Goal: Task Accomplishment & Management: Manage account settings

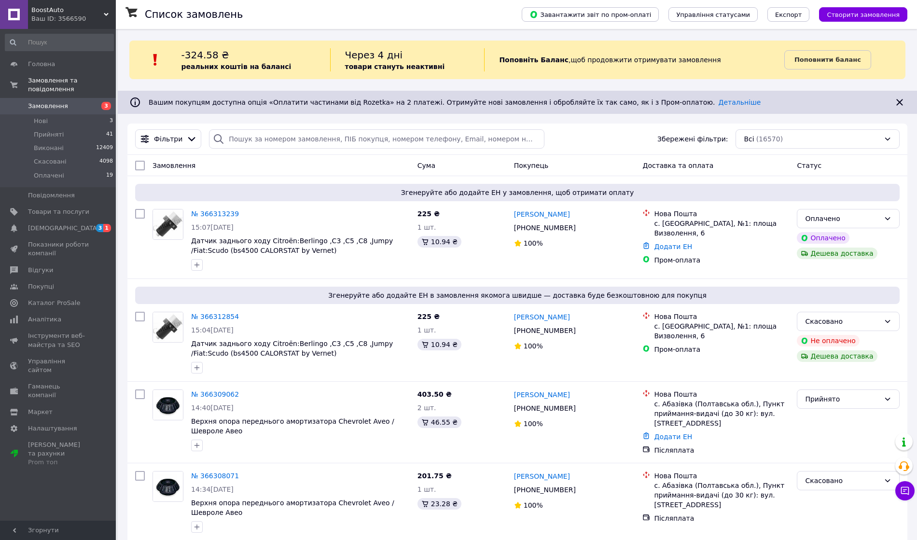
click at [63, 128] on li "Прийняті 41" at bounding box center [59, 135] width 119 height 14
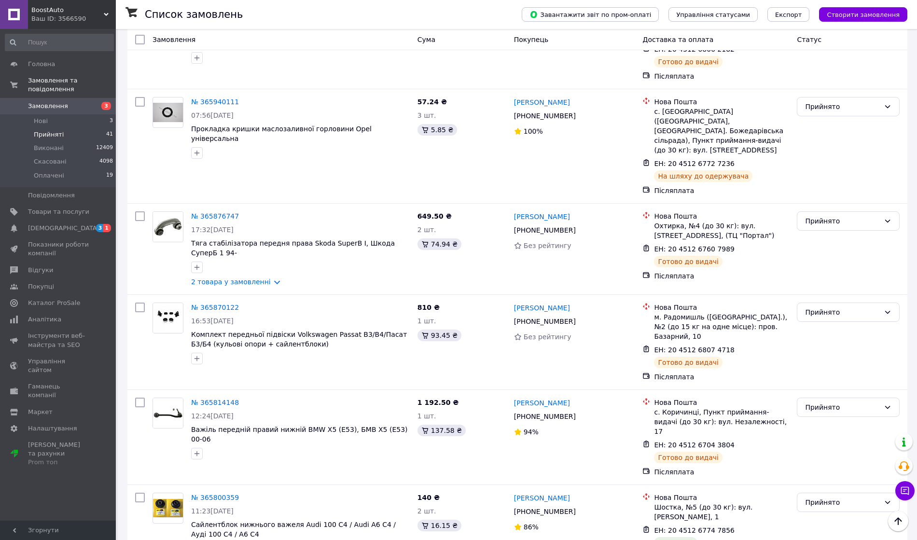
scroll to position [2253, 0]
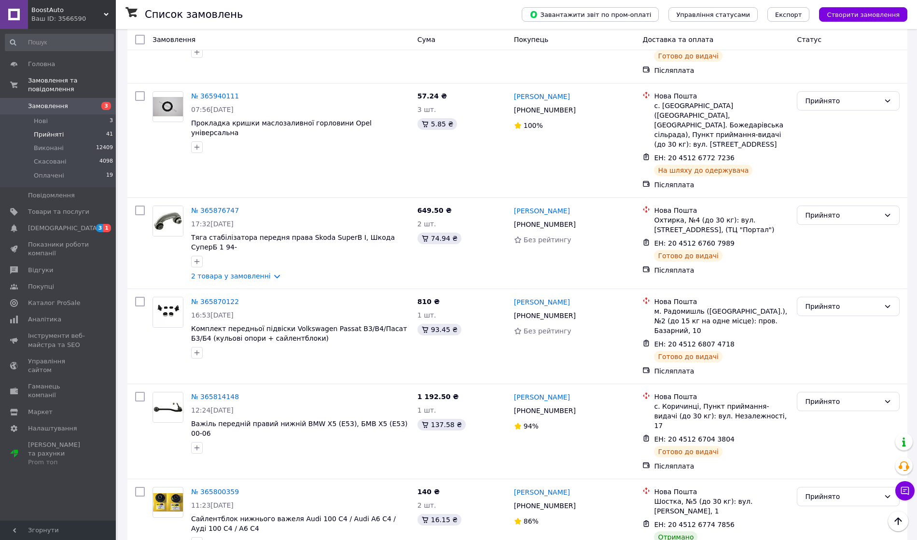
click at [850, 492] on div "Прийнято" at bounding box center [842, 497] width 75 height 11
click at [835, 354] on li "Виконано" at bounding box center [849, 355] width 102 height 17
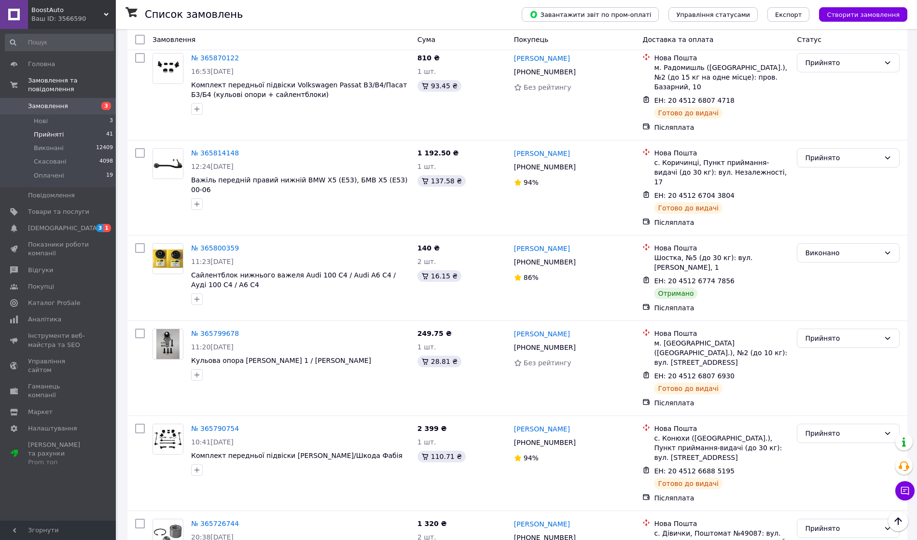
scroll to position [2639, 0]
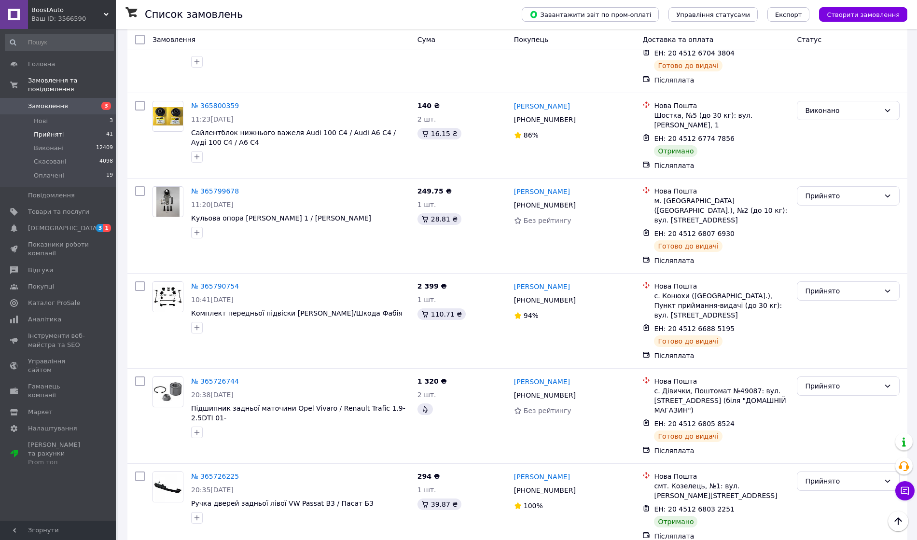
click at [834, 476] on div "Прийнято" at bounding box center [842, 481] width 75 height 11
click at [832, 326] on li "Виконано" at bounding box center [849, 330] width 102 height 17
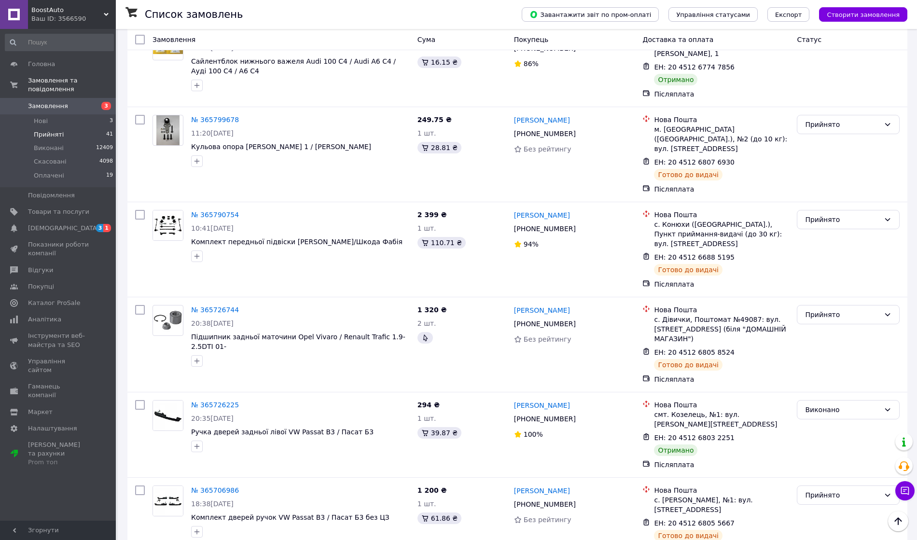
scroll to position [2897, 0]
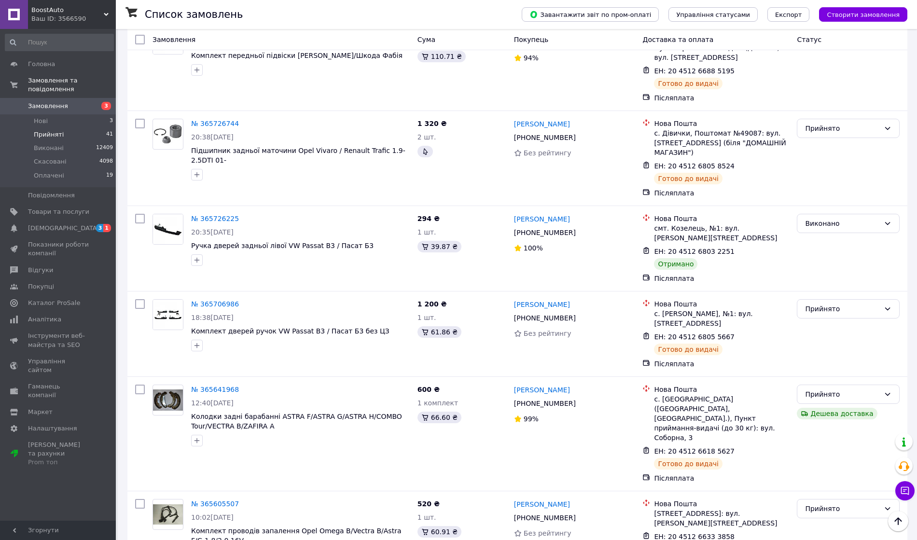
click at [822, 504] on div "Прийнято" at bounding box center [842, 509] width 75 height 11
click at [827, 324] on li "Виконано" at bounding box center [849, 329] width 102 height 17
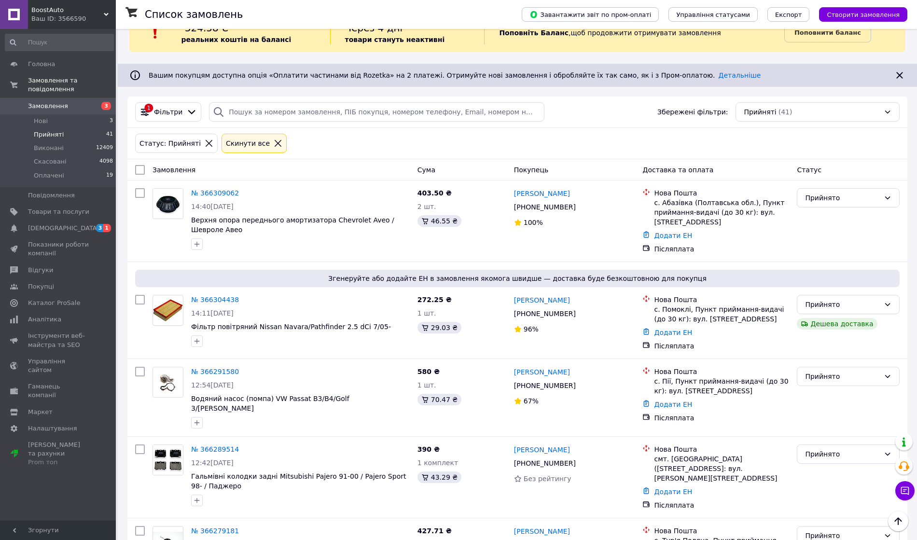
scroll to position [0, 0]
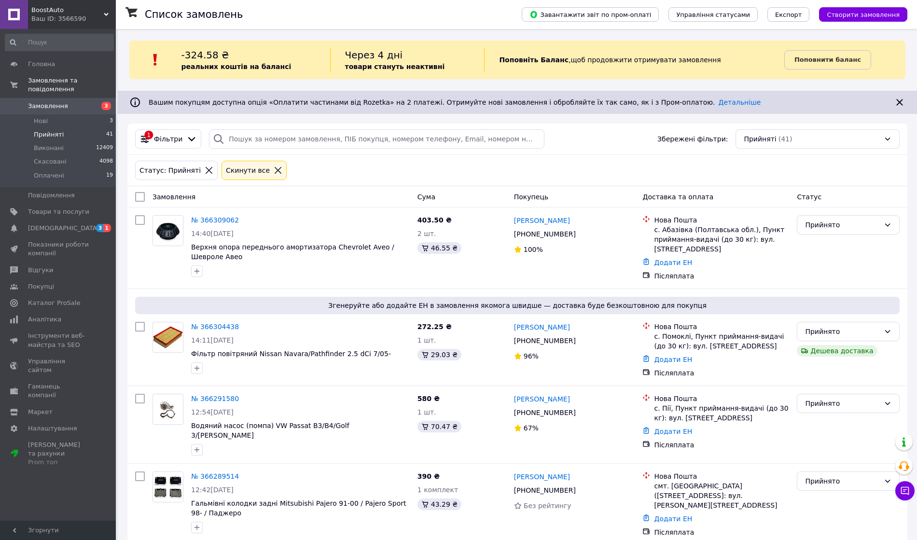
click at [44, 117] on span "Нові" at bounding box center [41, 121] width 14 height 9
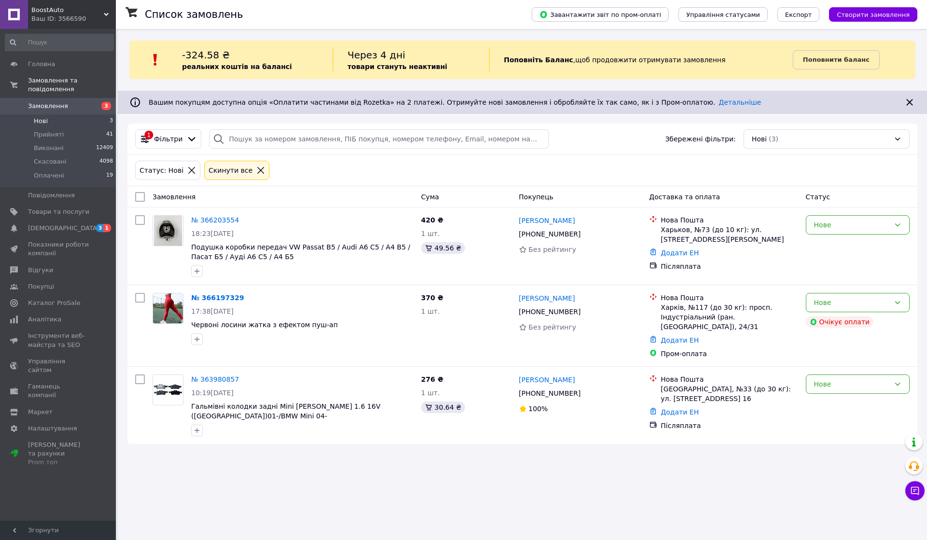
click at [74, 128] on li "Прийняті 41" at bounding box center [59, 135] width 119 height 14
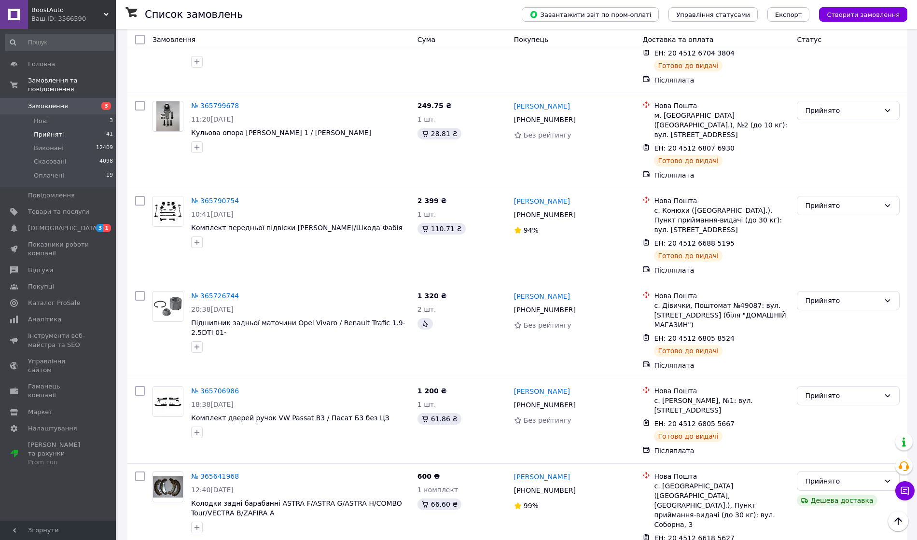
scroll to position [2868, 0]
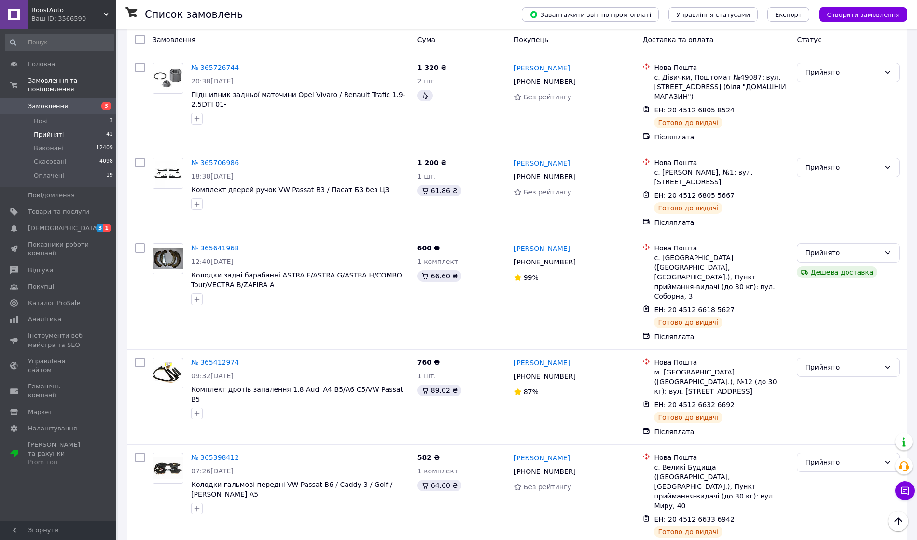
click at [61, 299] on span "Каталог ProSale" at bounding box center [54, 303] width 52 height 9
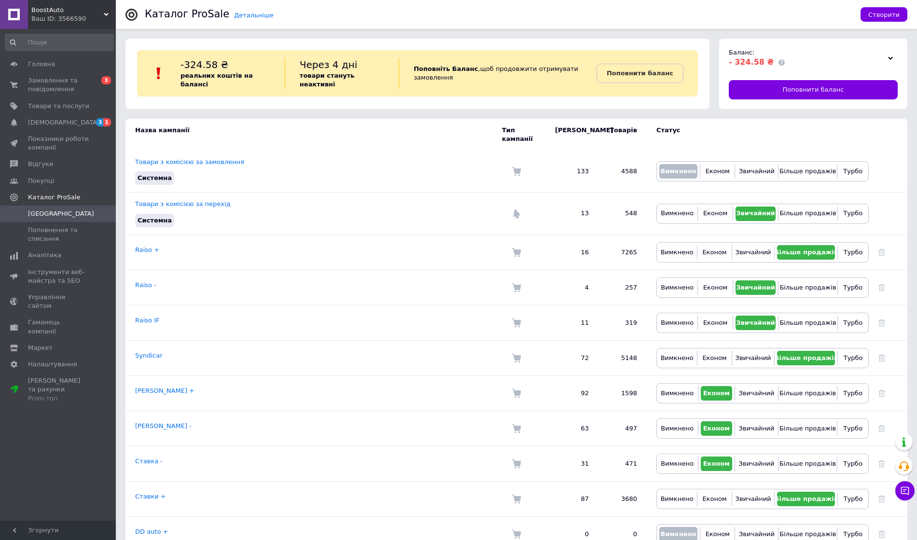
click at [888, 56] on div at bounding box center [891, 58] width 14 height 14
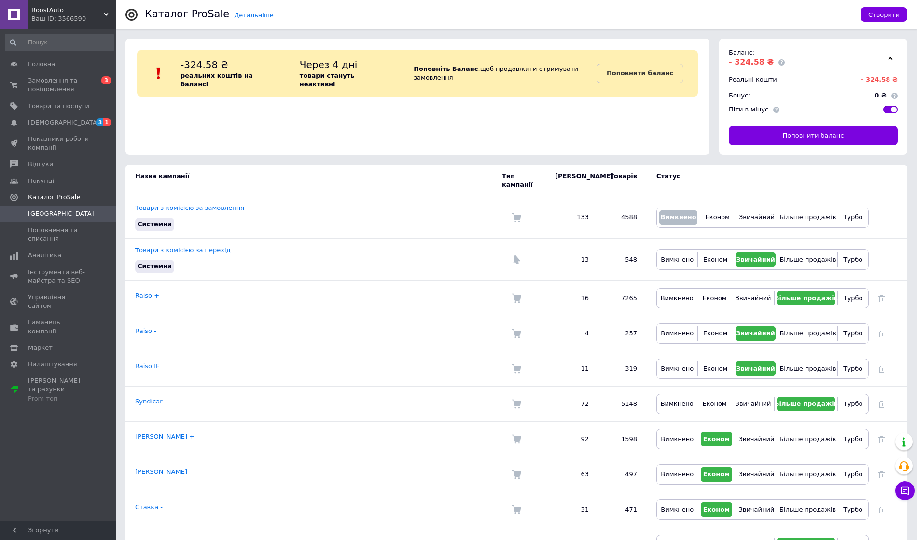
click at [888, 56] on div at bounding box center [891, 58] width 14 height 14
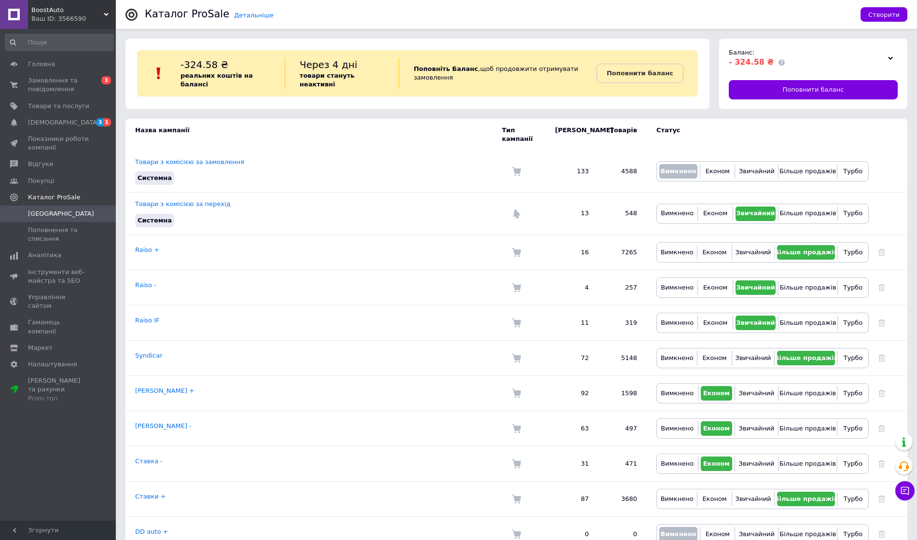
click at [861, 85] on link "Поповнити баланс" at bounding box center [813, 89] width 169 height 19
click at [84, 86] on span "Замовлення та повідомлення" at bounding box center [58, 84] width 61 height 17
